Goal: Information Seeking & Learning: Learn about a topic

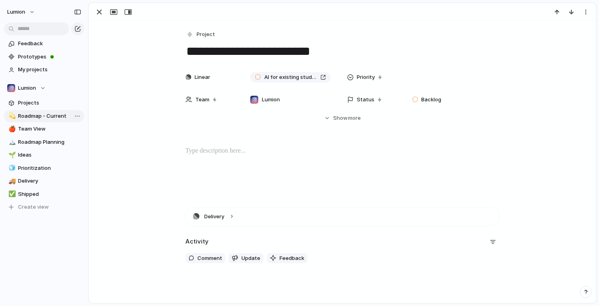
click at [36, 117] on span "Roadmap - Current" at bounding box center [49, 116] width 63 height 8
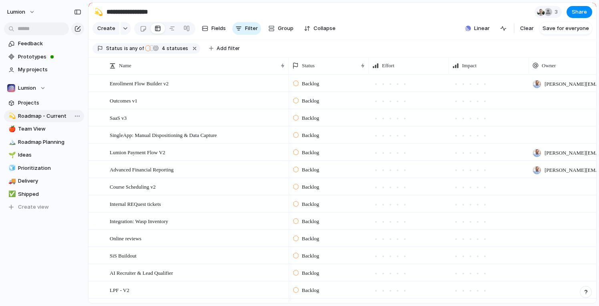
click at [55, 113] on span "Roadmap - Current" at bounding box center [49, 116] width 63 height 8
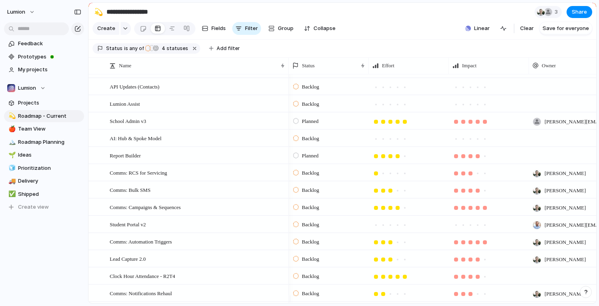
scroll to position [306, 0]
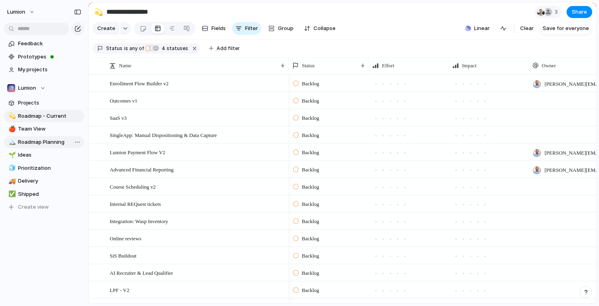
click at [49, 139] on span "Roadmap Planning" at bounding box center [49, 142] width 63 height 8
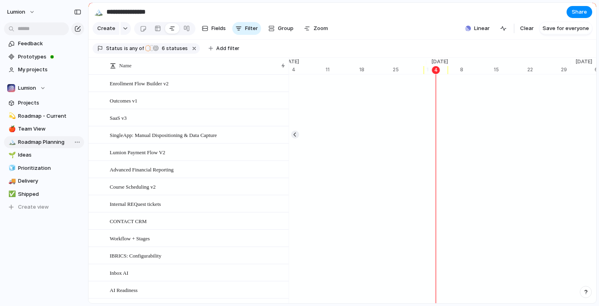
scroll to position [0, 5130]
click at [47, 115] on span "Roadmap - Current" at bounding box center [49, 116] width 63 height 8
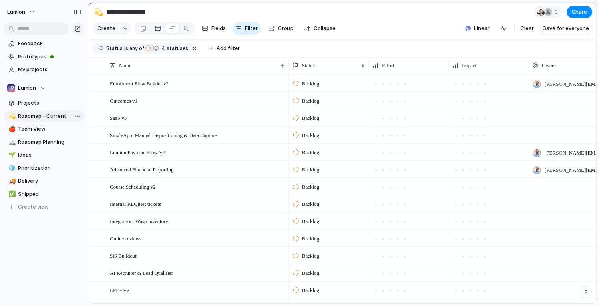
type input "**********"
click at [525, 31] on span "Clear" at bounding box center [527, 28] width 14 height 8
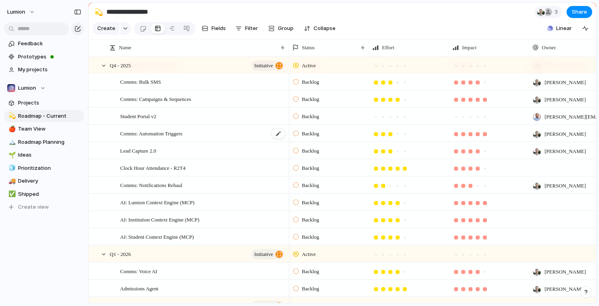
scroll to position [54, 0]
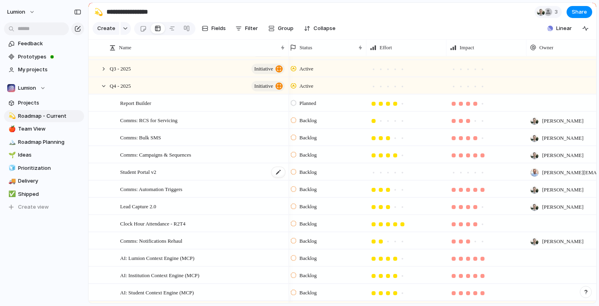
click at [160, 180] on div "Student Portal v2" at bounding box center [203, 172] width 166 height 16
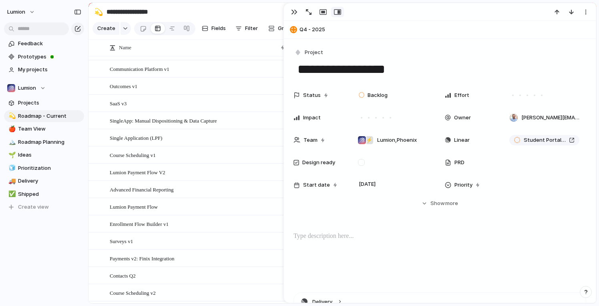
scroll to position [560, 0]
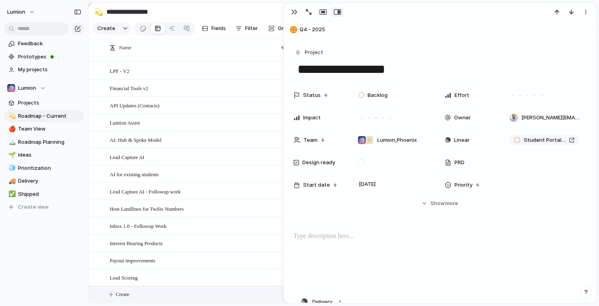
click at [127, 291] on span "Create" at bounding box center [123, 294] width 14 height 8
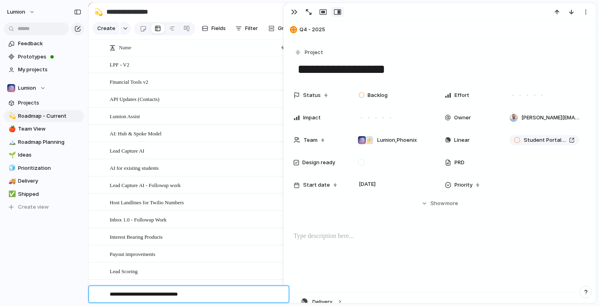
type textarea "**********"
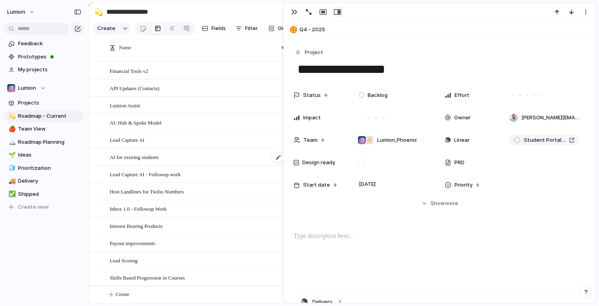
scroll to position [970, 0]
click at [196, 142] on div "Finix Integration" at bounding box center [198, 139] width 176 height 16
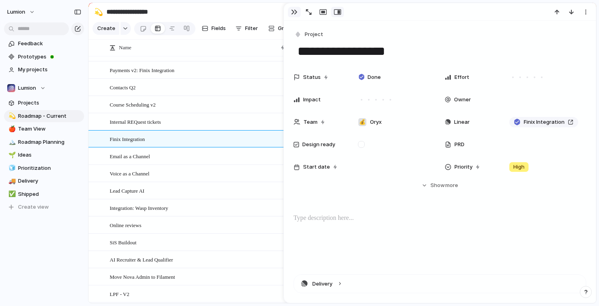
click at [294, 12] on div "button" at bounding box center [294, 12] width 6 height 6
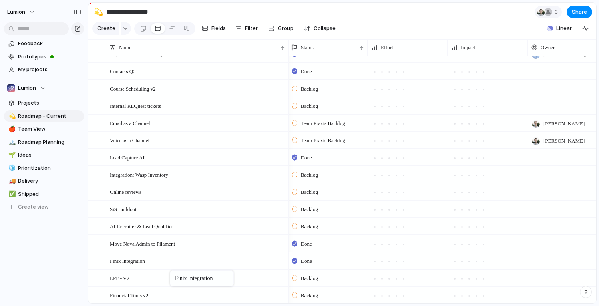
drag, startPoint x: 189, startPoint y: 127, endPoint x: 174, endPoint y: 272, distance: 145.3
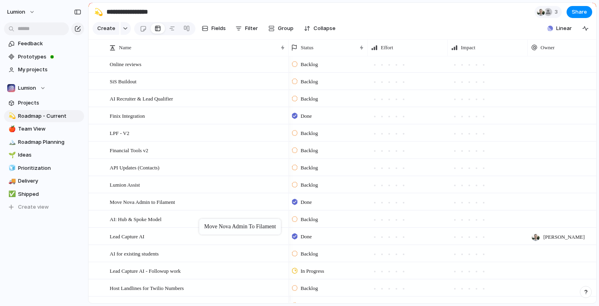
drag, startPoint x: 207, startPoint y: 119, endPoint x: 203, endPoint y: 221, distance: 101.4
drag, startPoint x: 203, startPoint y: 210, endPoint x: 202, endPoint y: 232, distance: 22.0
click at [198, 121] on div "Finix Integration" at bounding box center [198, 116] width 176 height 16
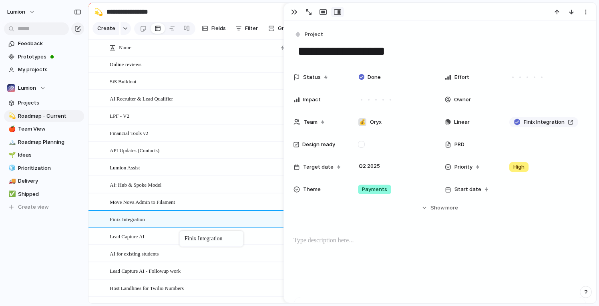
drag, startPoint x: 187, startPoint y: 123, endPoint x: 183, endPoint y: 232, distance: 109.4
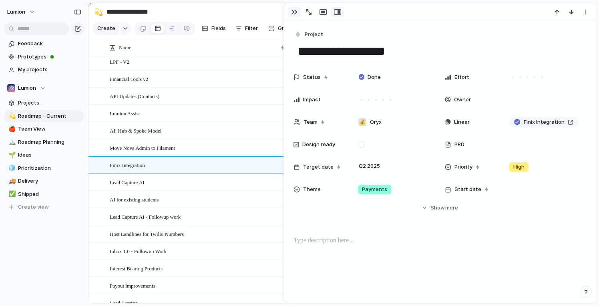
click at [293, 14] on div "button" at bounding box center [294, 12] width 6 height 6
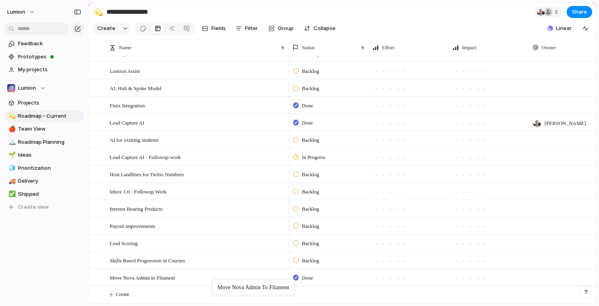
drag, startPoint x: 225, startPoint y: 102, endPoint x: 216, endPoint y: 282, distance: 180.0
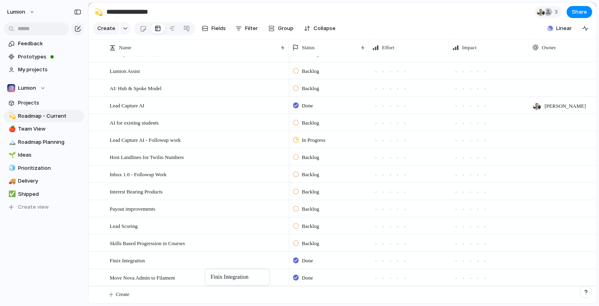
drag, startPoint x: 211, startPoint y: 106, endPoint x: 209, endPoint y: 271, distance: 165.0
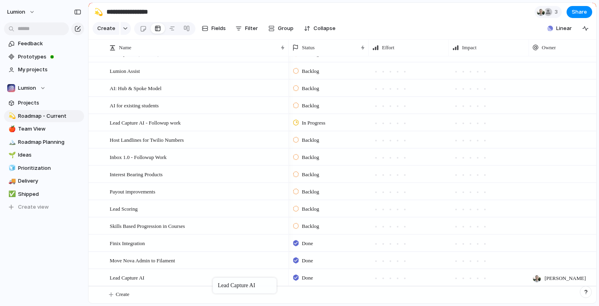
drag, startPoint x: 215, startPoint y: 106, endPoint x: 217, endPoint y: 279, distance: 173.0
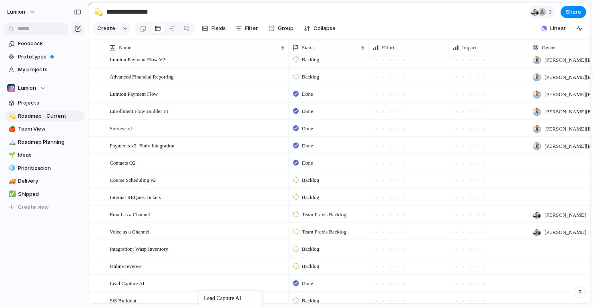
drag, startPoint x: 204, startPoint y: 253, endPoint x: 203, endPoint y: 292, distance: 38.5
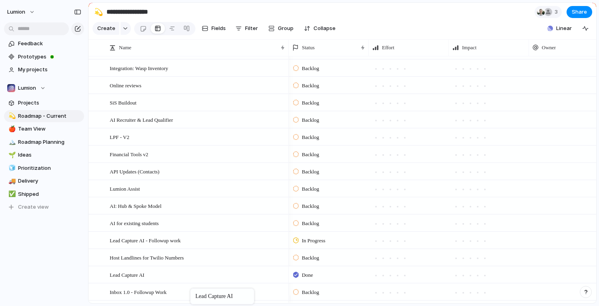
drag, startPoint x: 199, startPoint y: 111, endPoint x: 194, endPoint y: 290, distance: 179.5
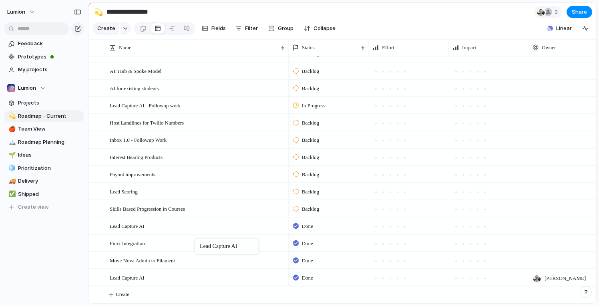
drag, startPoint x: 196, startPoint y: 136, endPoint x: 199, endPoint y: 240, distance: 104.2
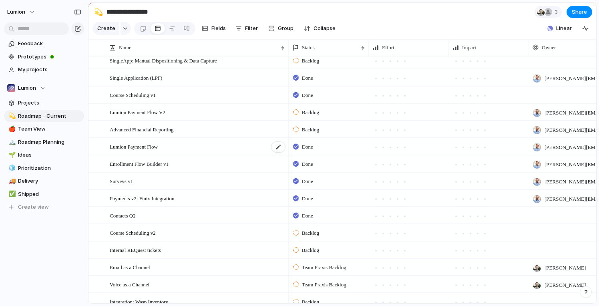
click at [215, 155] on div "Lumion Payment Flow" at bounding box center [198, 147] width 176 height 16
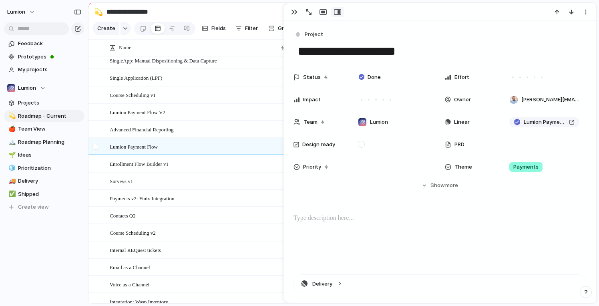
click at [94, 150] on div at bounding box center [95, 147] width 6 height 6
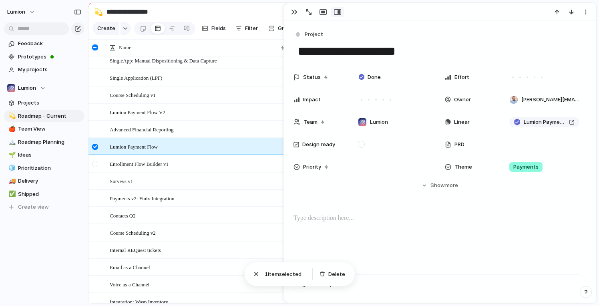
click at [97, 167] on div at bounding box center [95, 164] width 6 height 6
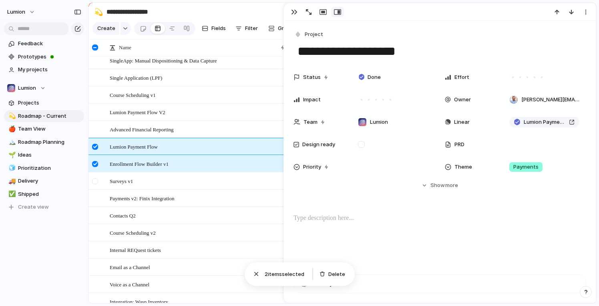
click at [96, 184] on div at bounding box center [95, 181] width 6 height 6
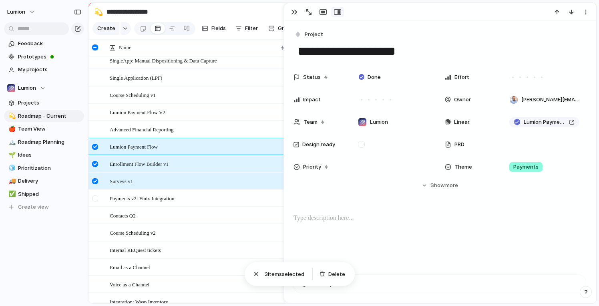
click at [96, 201] on div at bounding box center [95, 198] width 6 height 6
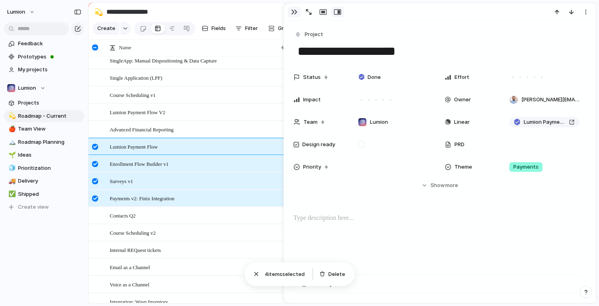
click at [294, 17] on button "button" at bounding box center [294, 12] width 13 height 10
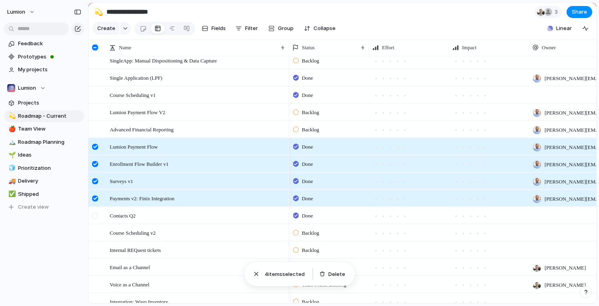
click at [96, 219] on div at bounding box center [95, 216] width 6 height 6
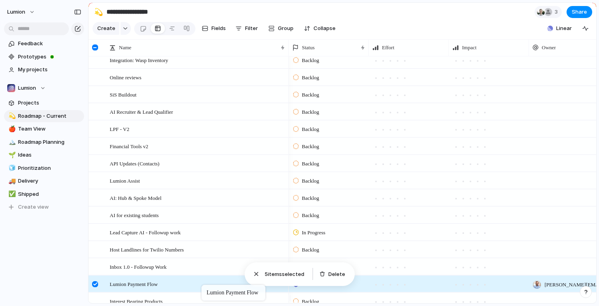
drag, startPoint x: 216, startPoint y: 151, endPoint x: 205, endPoint y: 286, distance: 135.8
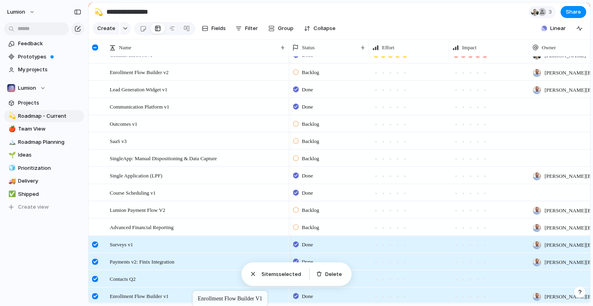
drag, startPoint x: 198, startPoint y: 251, endPoint x: 197, endPoint y: 292, distance: 41.7
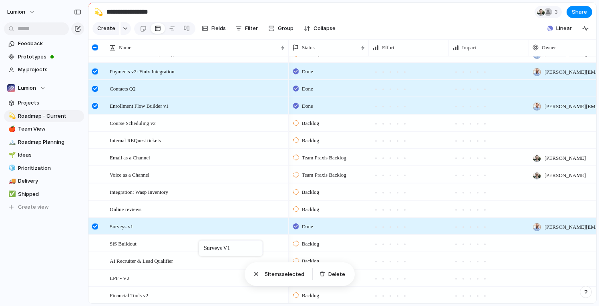
drag, startPoint x: 202, startPoint y: 74, endPoint x: 203, endPoint y: 242, distance: 167.4
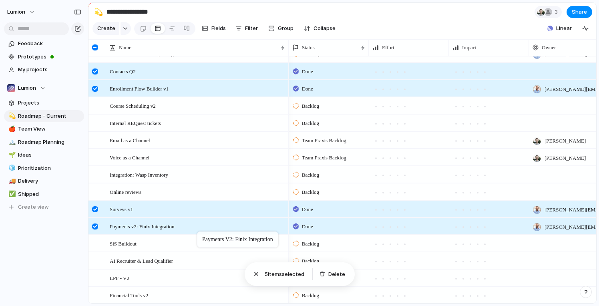
drag, startPoint x: 217, startPoint y: 78, endPoint x: 201, endPoint y: 233, distance: 156.2
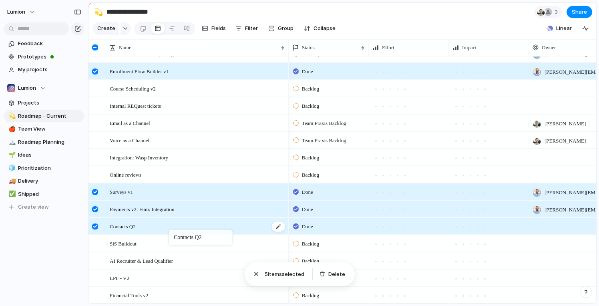
drag, startPoint x: 195, startPoint y: 78, endPoint x: 173, endPoint y: 231, distance: 155.0
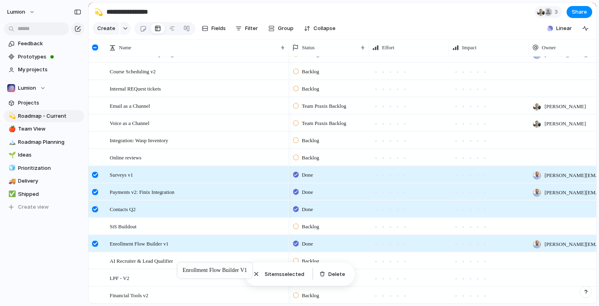
drag, startPoint x: 190, startPoint y: 77, endPoint x: 181, endPoint y: 268, distance: 191.2
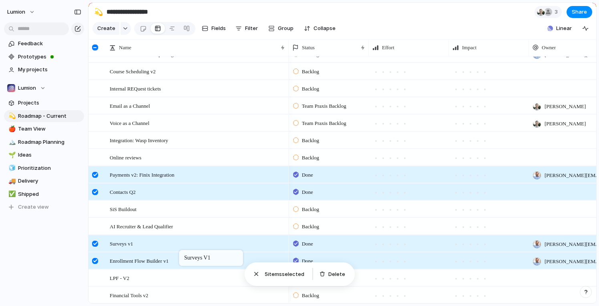
drag, startPoint x: 185, startPoint y: 177, endPoint x: 183, endPoint y: 256, distance: 78.1
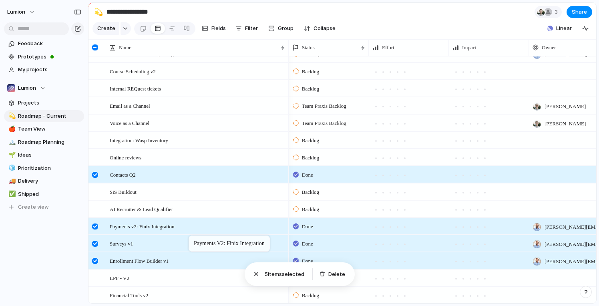
drag, startPoint x: 191, startPoint y: 178, endPoint x: 192, endPoint y: 239, distance: 61.7
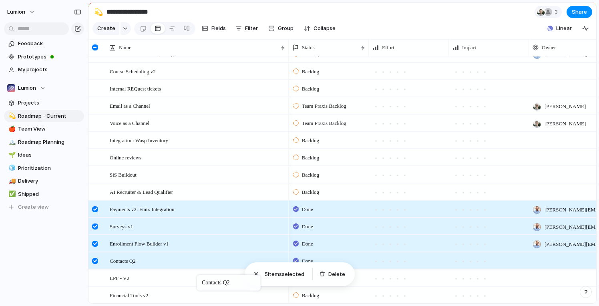
drag, startPoint x: 206, startPoint y: 179, endPoint x: 201, endPoint y: 277, distance: 97.5
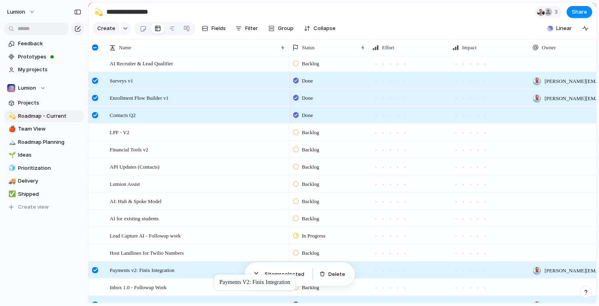
drag, startPoint x: 221, startPoint y: 84, endPoint x: 218, endPoint y: 276, distance: 191.9
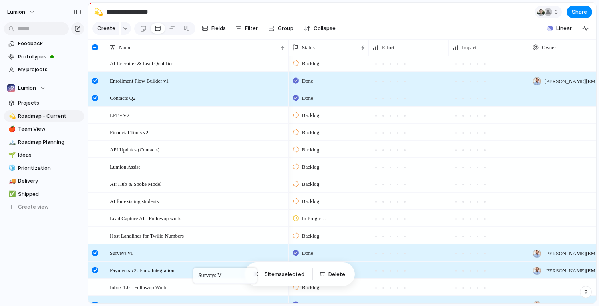
drag, startPoint x: 209, startPoint y: 82, endPoint x: 197, endPoint y: 270, distance: 188.6
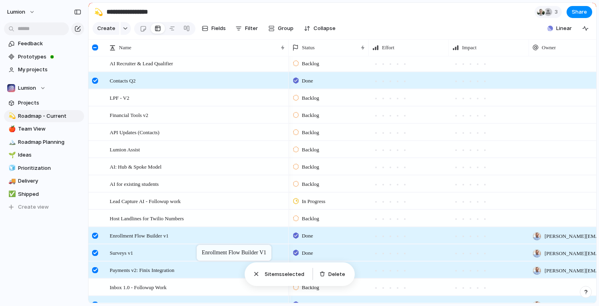
drag, startPoint x: 199, startPoint y: 84, endPoint x: 201, endPoint y: 247, distance: 162.2
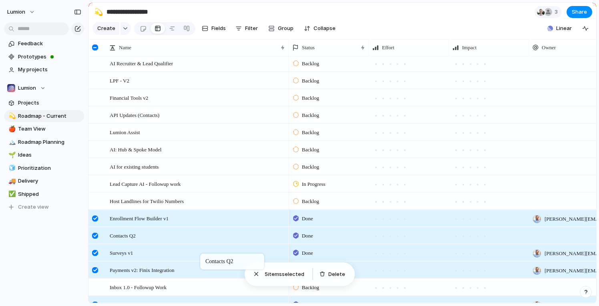
drag, startPoint x: 209, startPoint y: 83, endPoint x: 204, endPoint y: 255, distance: 172.3
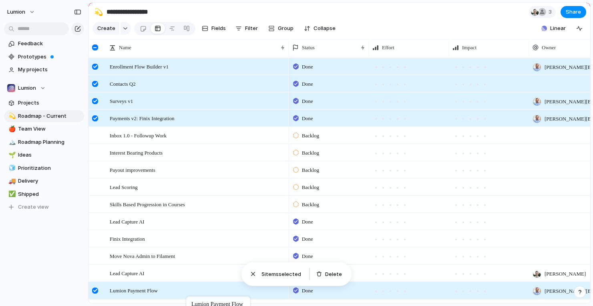
drag, startPoint x: 210, startPoint y: 159, endPoint x: 190, endPoint y: 304, distance: 146.3
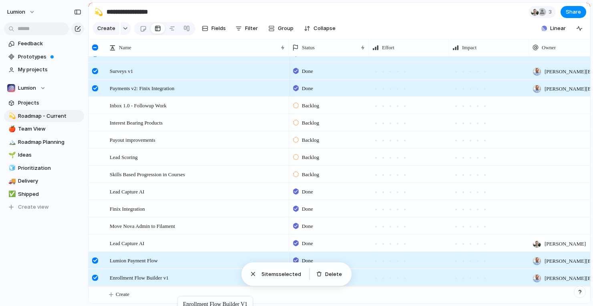
drag, startPoint x: 194, startPoint y: 72, endPoint x: 182, endPoint y: 302, distance: 230.6
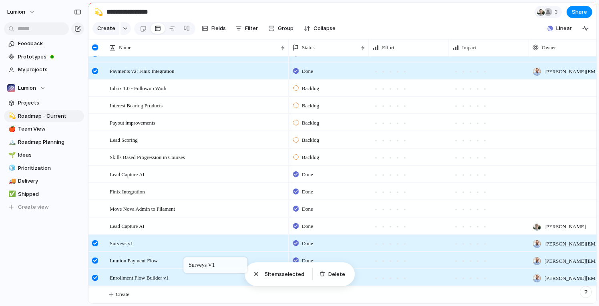
drag, startPoint x: 177, startPoint y: 72, endPoint x: 187, endPoint y: 259, distance: 187.3
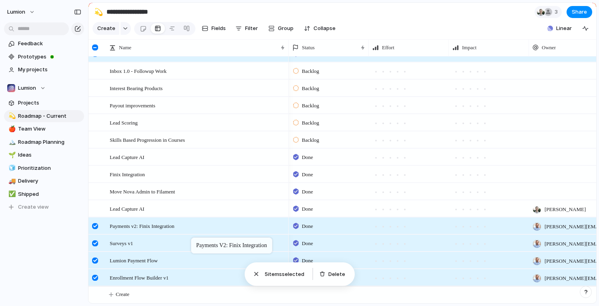
drag, startPoint x: 195, startPoint y: 71, endPoint x: 195, endPoint y: 239, distance: 168.2
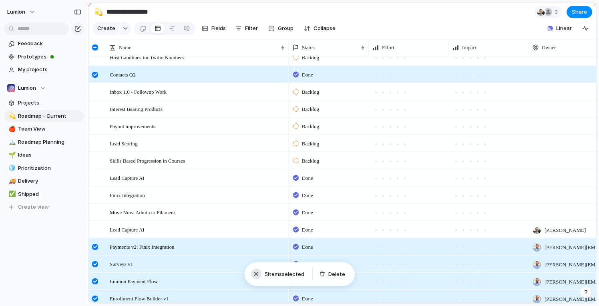
click at [255, 273] on div "button" at bounding box center [256, 274] width 8 height 8
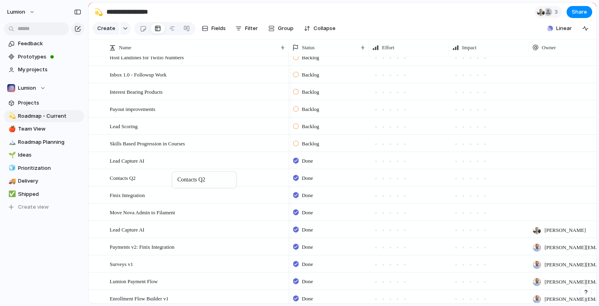
drag, startPoint x: 187, startPoint y: 80, endPoint x: 176, endPoint y: 173, distance: 94.3
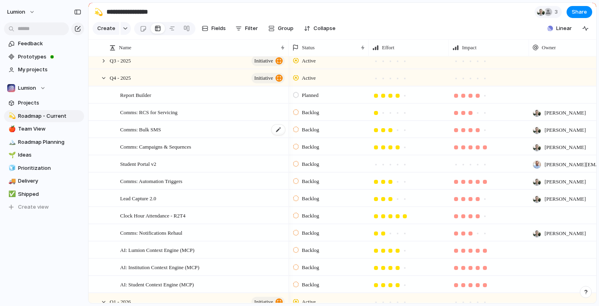
click at [148, 134] on span "Comms: Bulk SMS" at bounding box center [140, 129] width 41 height 9
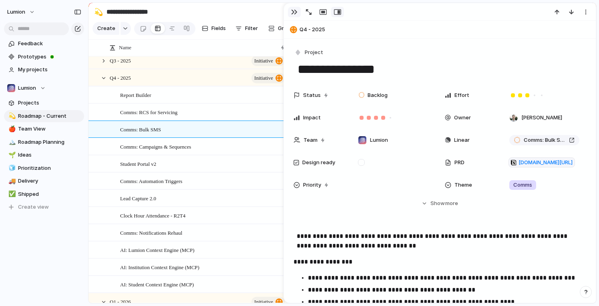
click at [295, 11] on div "button" at bounding box center [294, 12] width 6 height 6
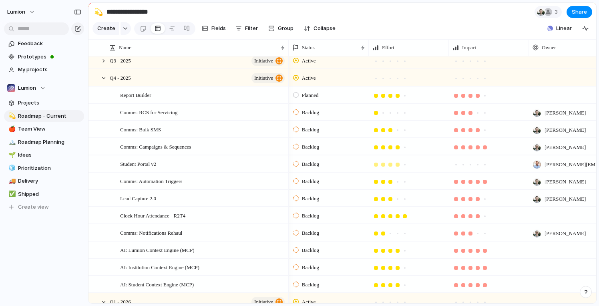
click at [397, 167] on div at bounding box center [398, 165] width 4 height 4
click at [388, 168] on div at bounding box center [390, 164] width 7 height 7
click at [384, 167] on div at bounding box center [383, 165] width 4 height 4
click at [473, 168] on div at bounding box center [470, 164] width 7 height 7
click at [480, 168] on div at bounding box center [477, 164] width 7 height 7
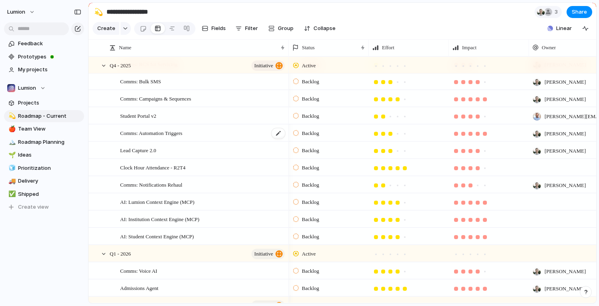
scroll to position [63, 0]
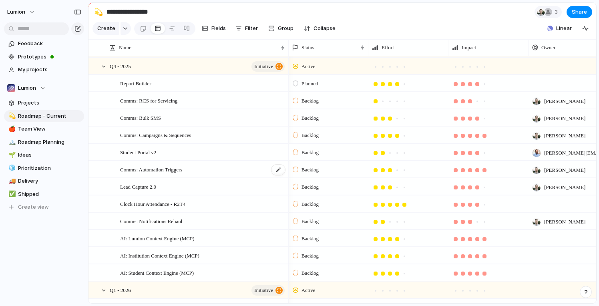
click at [211, 175] on div "Comms: Automation Triggers" at bounding box center [203, 169] width 166 height 16
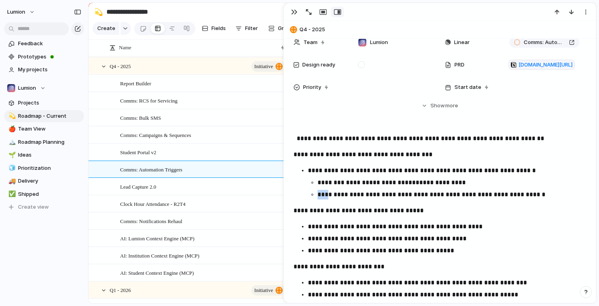
scroll to position [98, 0]
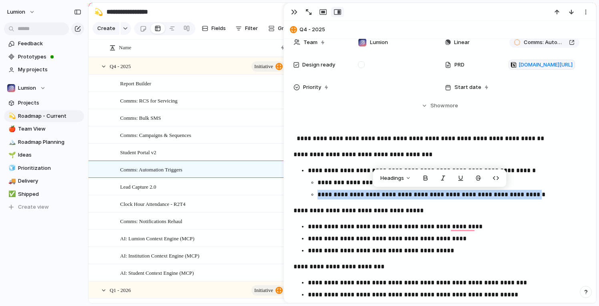
drag, startPoint x: 317, startPoint y: 193, endPoint x: 547, endPoint y: 193, distance: 229.5
click at [547, 193] on p "**********" at bounding box center [449, 195] width 262 height 10
click at [191, 136] on span "Comms: Campaigns & Sequences" at bounding box center [155, 134] width 71 height 9
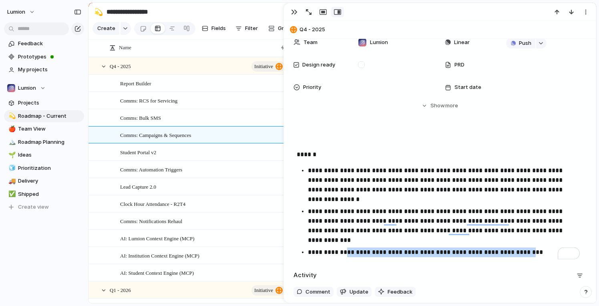
scroll to position [98, 0]
drag, startPoint x: 348, startPoint y: 252, endPoint x: 528, endPoint y: 256, distance: 179.8
click at [529, 256] on p "**********" at bounding box center [444, 252] width 272 height 10
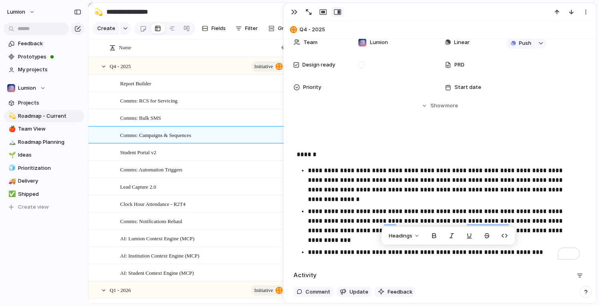
click at [394, 258] on div "**********" at bounding box center [440, 197] width 293 height 126
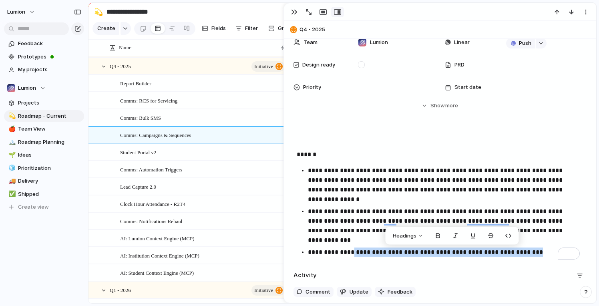
drag, startPoint x: 353, startPoint y: 252, endPoint x: 396, endPoint y: 257, distance: 43.9
click at [396, 257] on div "**********" at bounding box center [440, 197] width 293 height 126
click at [291, 10] on div "button" at bounding box center [294, 12] width 6 height 6
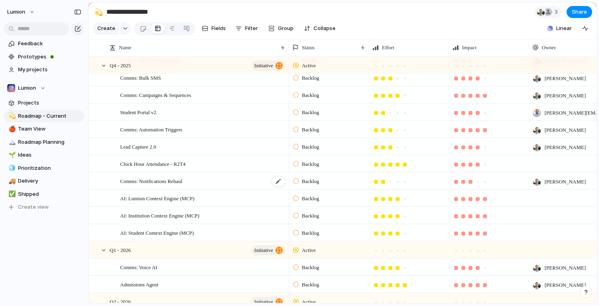
click at [199, 187] on div "Comms: Notifications Rehaul" at bounding box center [203, 181] width 166 height 16
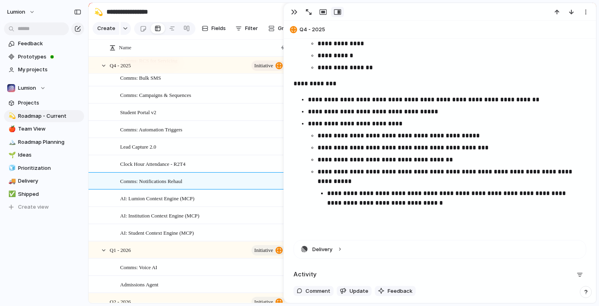
scroll to position [417, 0]
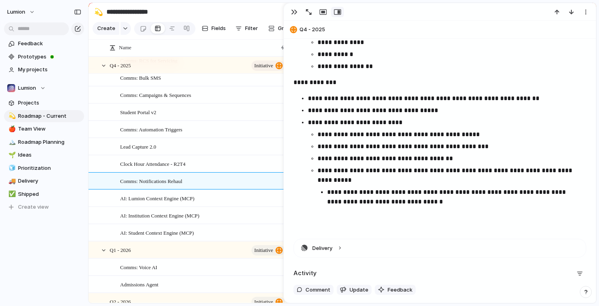
click at [454, 204] on p "**********" at bounding box center [453, 196] width 253 height 19
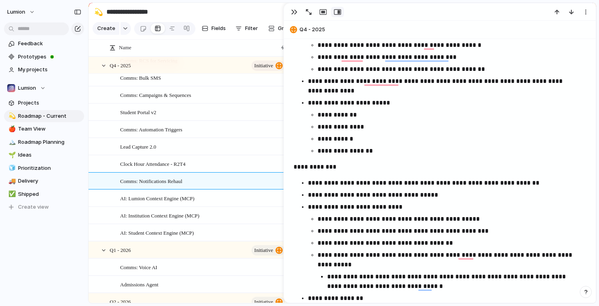
scroll to position [274, 0]
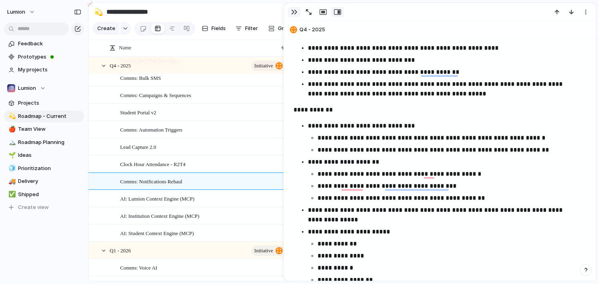
click at [292, 12] on div "button" at bounding box center [294, 12] width 6 height 6
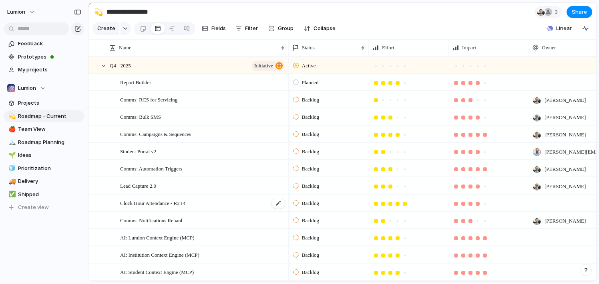
scroll to position [44, 0]
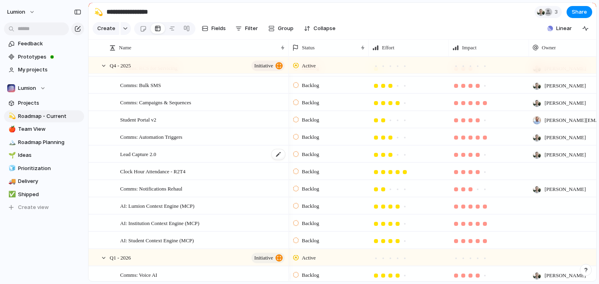
click at [185, 161] on div "Lead Capture 2.0" at bounding box center [203, 154] width 166 height 16
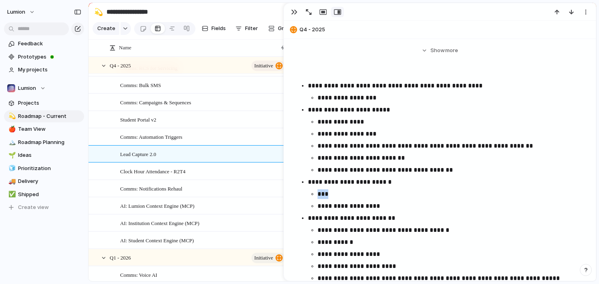
drag, startPoint x: 333, startPoint y: 195, endPoint x: 307, endPoint y: 195, distance: 26.4
click at [307, 195] on ul "**********" at bounding box center [440, 229] width 293 height 296
click at [480, 171] on p "**********" at bounding box center [449, 170] width 262 height 10
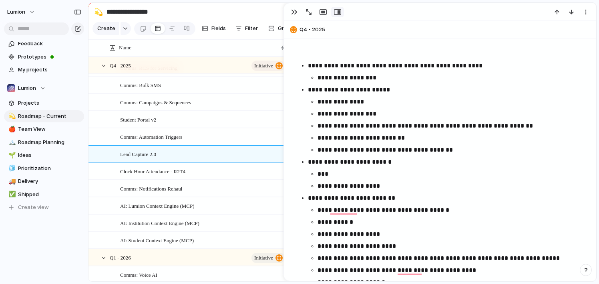
scroll to position [174, 0]
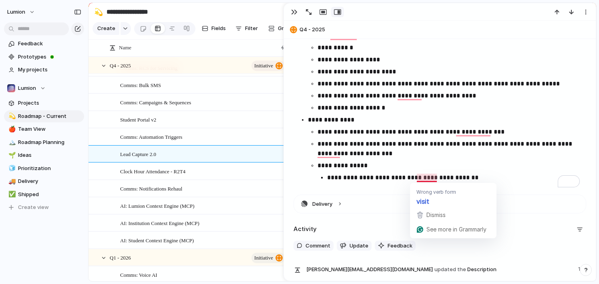
click at [435, 177] on p "**********" at bounding box center [453, 178] width 253 height 10
click at [509, 167] on p "**********" at bounding box center [449, 166] width 262 height 10
